Goal: Navigation & Orientation: Find specific page/section

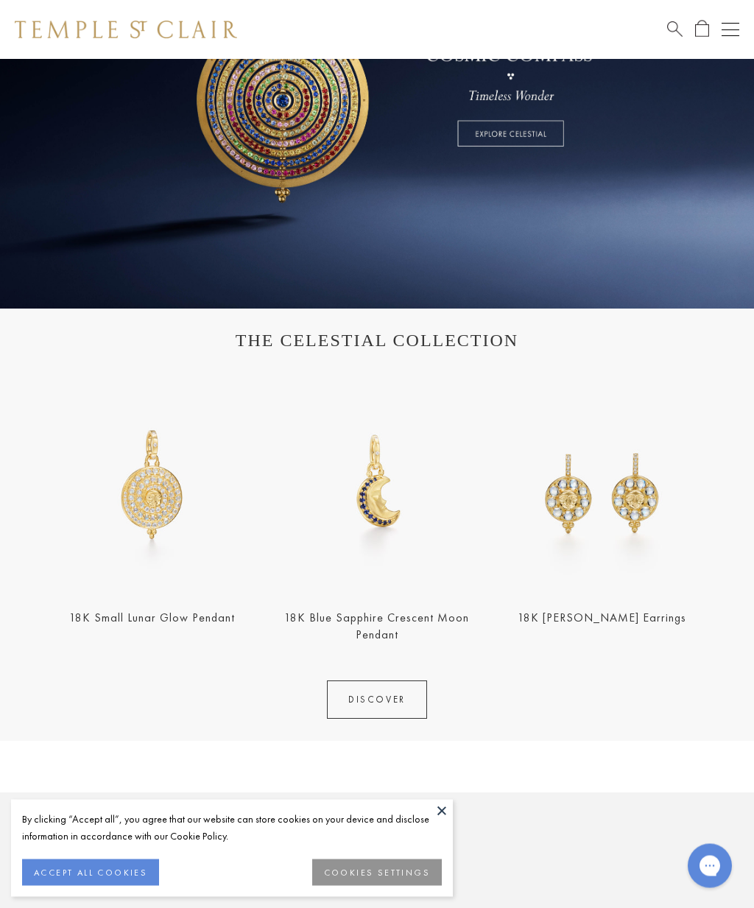
scroll to position [229, 0]
click at [351, 886] on button "COOKIES SETTINGS" at bounding box center [377, 872] width 130 height 27
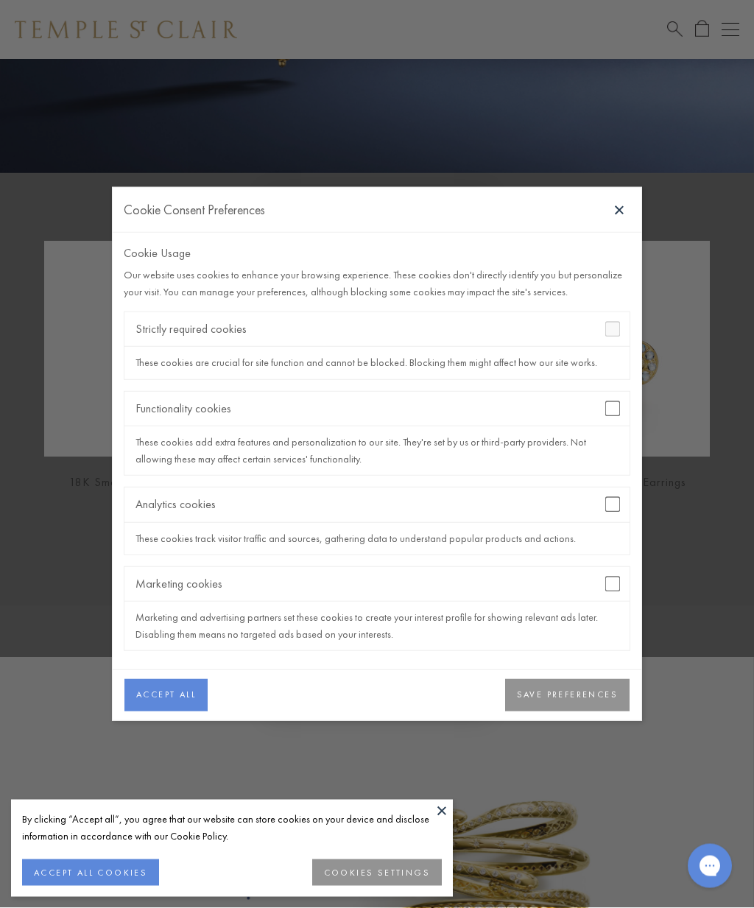
scroll to position [364, 0]
click at [551, 711] on button "SAVE PREFERENCES" at bounding box center [567, 695] width 124 height 32
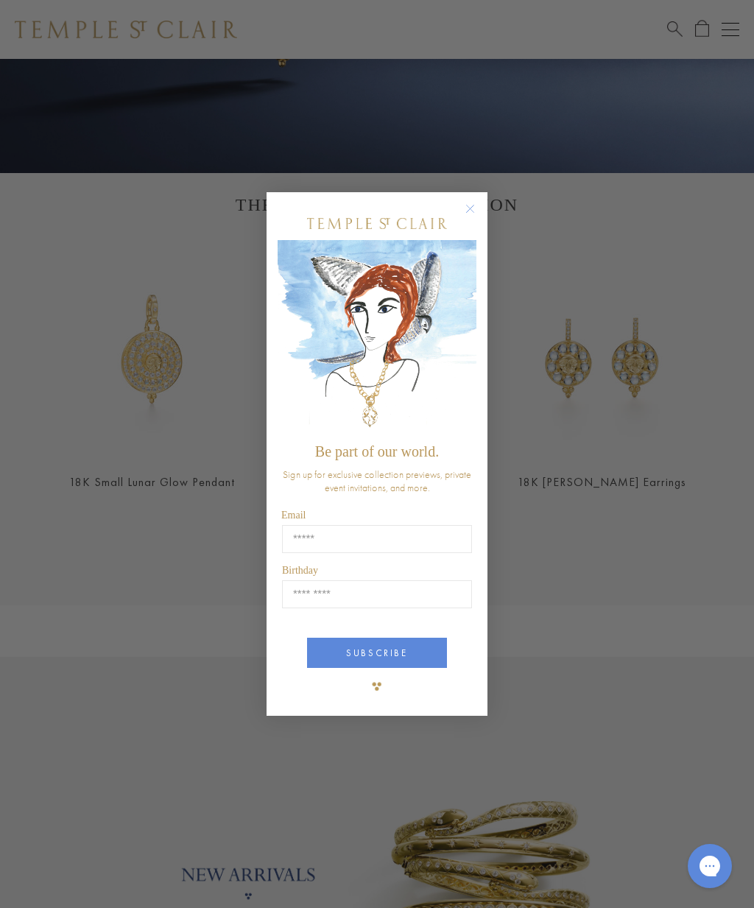
click at [473, 212] on icon "Close dialog" at bounding box center [470, 208] width 7 height 7
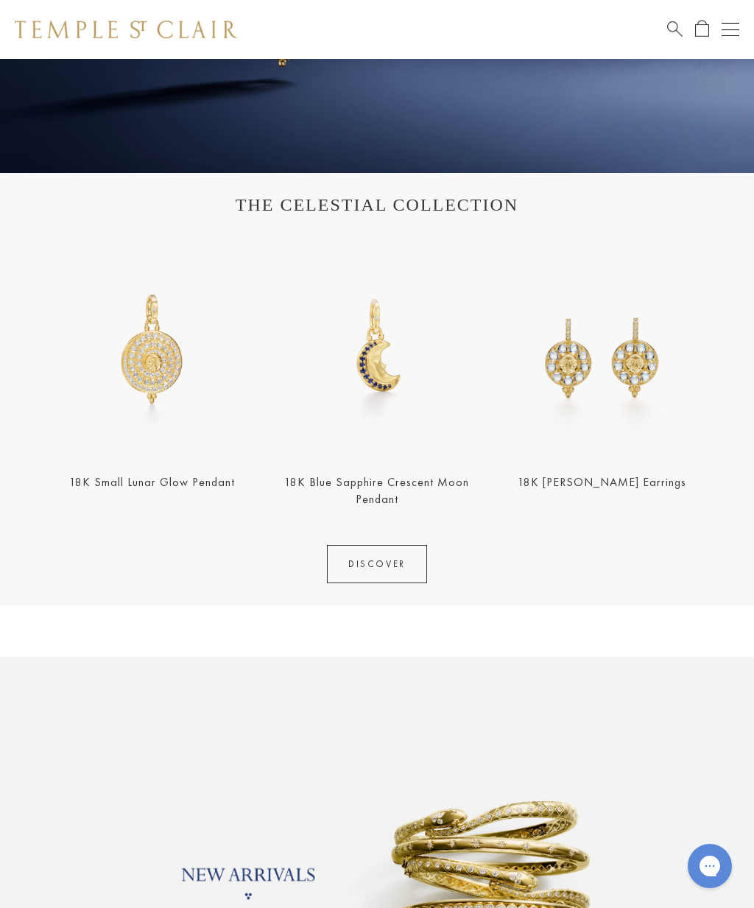
click at [730, 35] on button "Open navigation" at bounding box center [730, 30] width 18 height 18
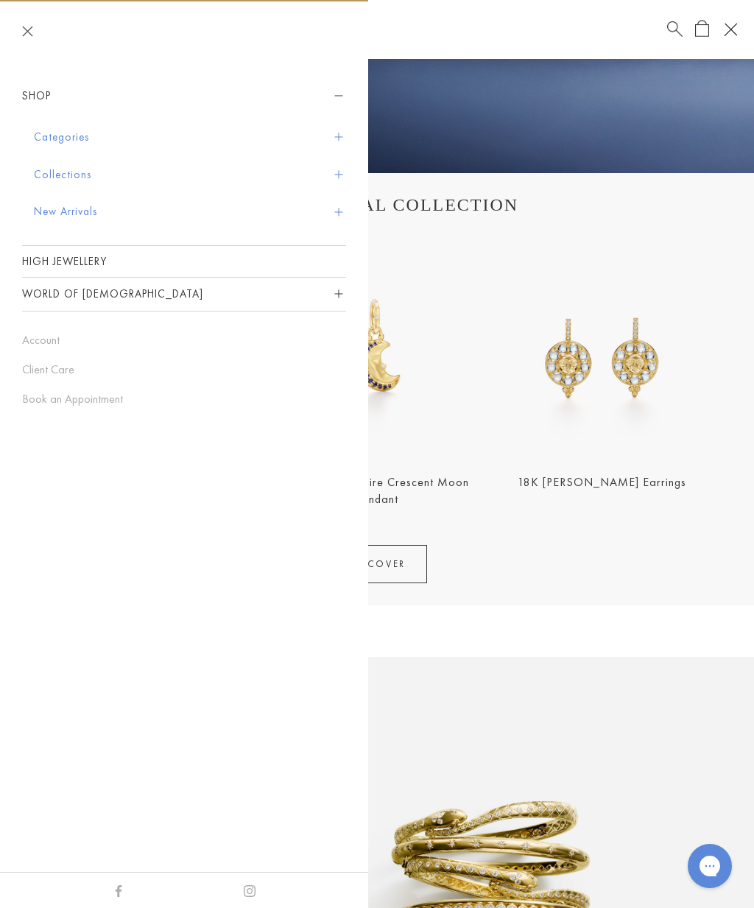
click at [69, 133] on button "Categories" at bounding box center [190, 138] width 312 height 38
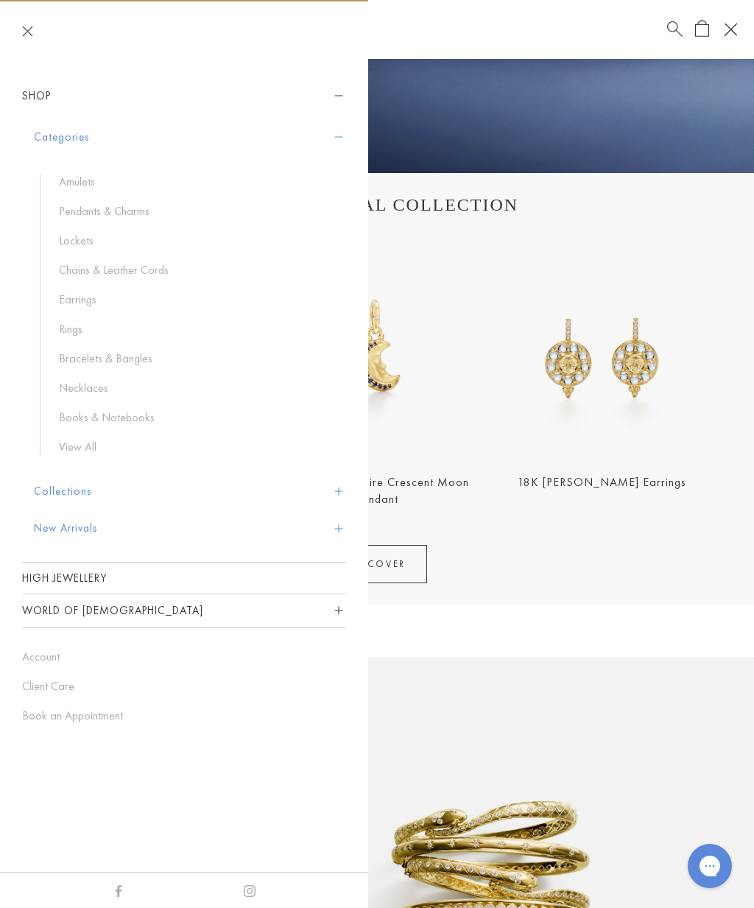
click at [110, 205] on link "Pendants & Charms" at bounding box center [195, 211] width 272 height 16
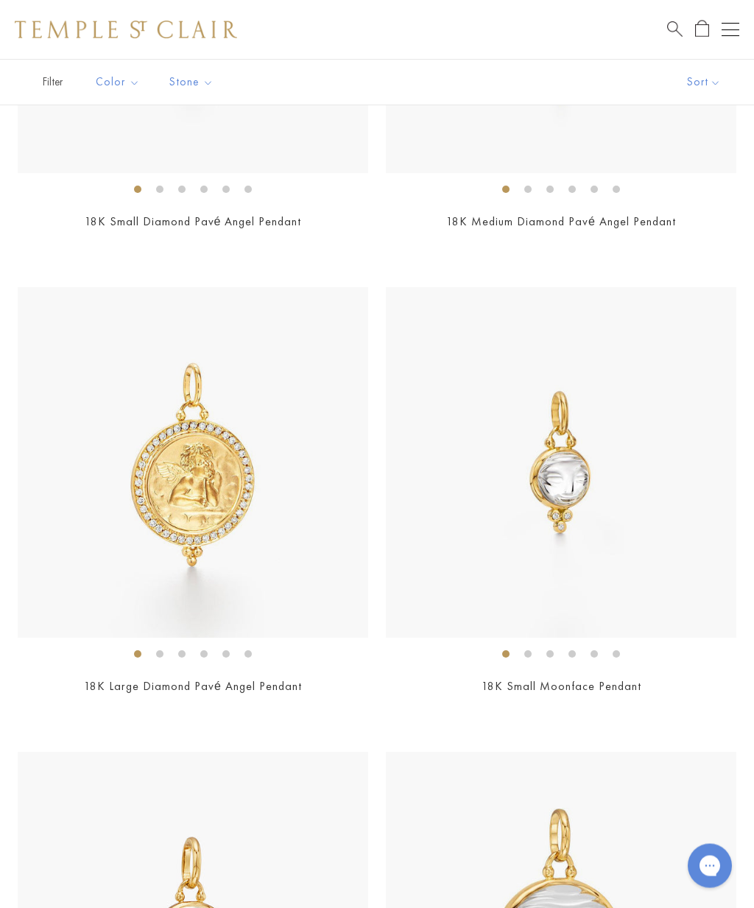
scroll to position [5058, 0]
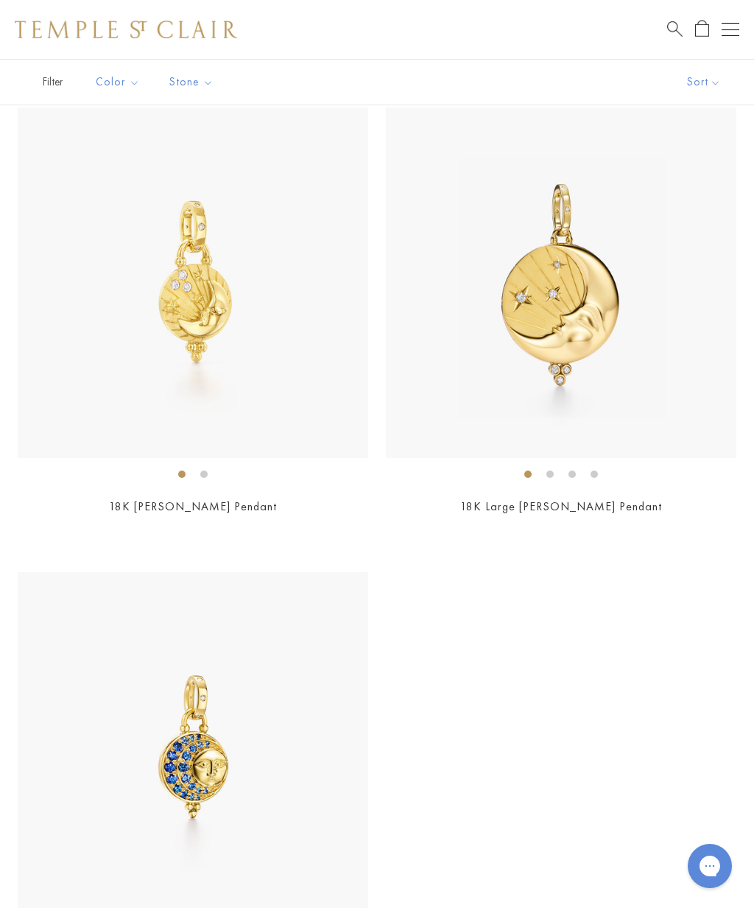
scroll to position [13138, 0]
